Goal: Task Accomplishment & Management: Use online tool/utility

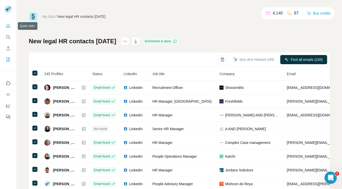
click at [9, 25] on icon "Quick start" at bounding box center [8, 25] width 5 height 5
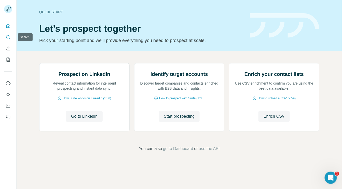
click at [11, 37] on button "Search" at bounding box center [8, 37] width 8 height 9
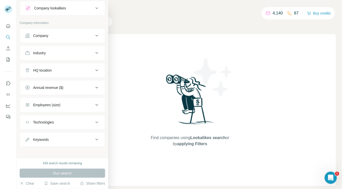
scroll to position [15, 0]
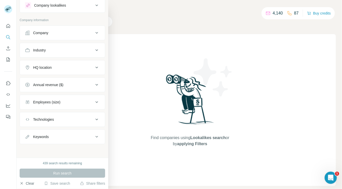
click at [29, 186] on button "Clear" at bounding box center [27, 183] width 15 height 5
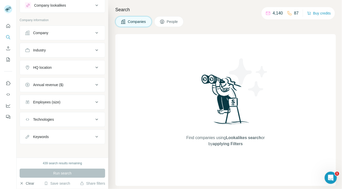
click at [28, 184] on button "Clear" at bounding box center [27, 183] width 15 height 5
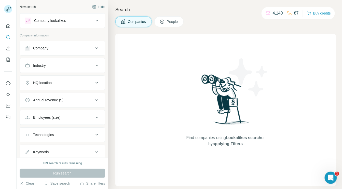
click at [47, 45] on button "Company" at bounding box center [62, 48] width 85 height 12
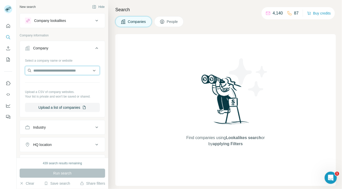
click at [44, 72] on input "text" at bounding box center [62, 70] width 75 height 9
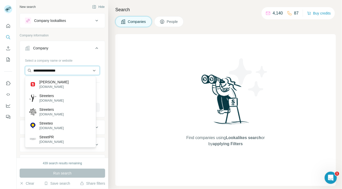
type input "**********"
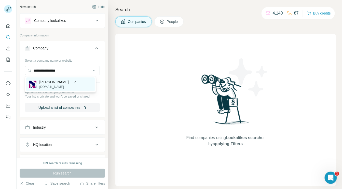
click at [51, 86] on p "[DOMAIN_NAME]" at bounding box center [58, 87] width 37 height 5
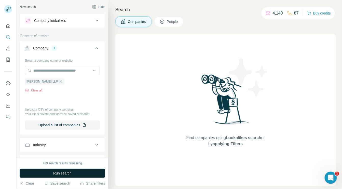
click at [56, 171] on span "Run search" at bounding box center [62, 173] width 18 height 5
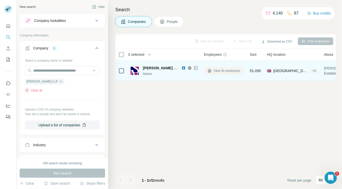
click at [225, 72] on span "View 50 employees" at bounding box center [227, 71] width 27 height 5
